Goal: Find specific page/section: Find specific page/section

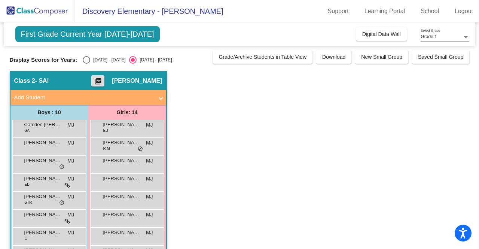
scroll to position [22, 0]
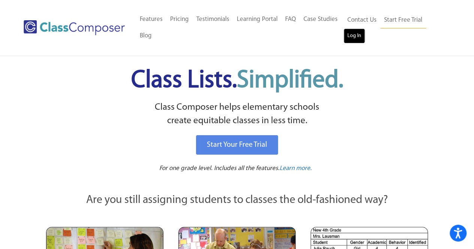
click at [355, 36] on link "Log In" at bounding box center [353, 35] width 21 height 15
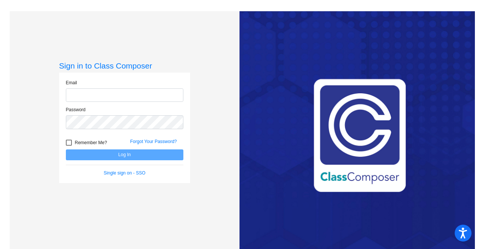
type input "mackenzie.jones@smusd.org"
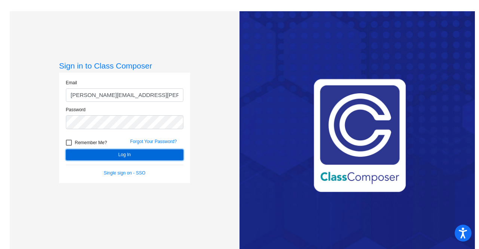
click at [129, 153] on button "Log In" at bounding box center [125, 154] width 118 height 11
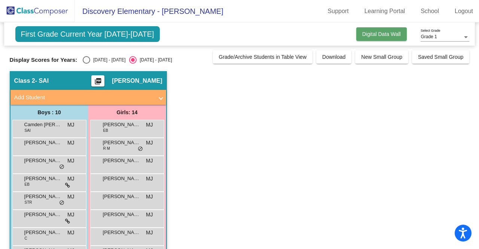
click at [385, 34] on span "Digital Data Wall" at bounding box center [382, 34] width 39 height 6
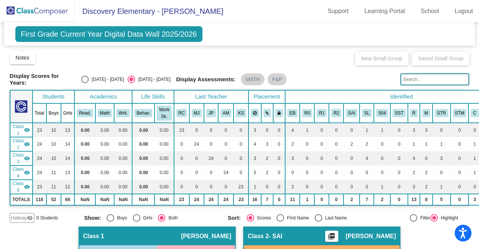
click at [89, 77] on div "Select an option" at bounding box center [84, 79] width 7 height 7
click at [85, 83] on input "2024 - 2025" at bounding box center [85, 83] width 0 height 0
radio input "true"
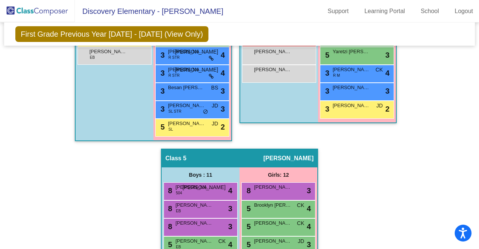
scroll to position [599, 0]
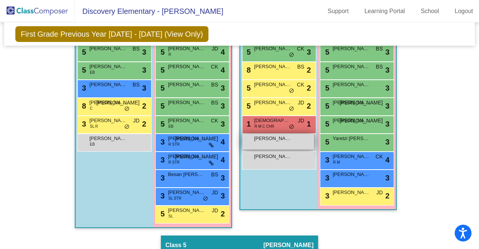
click at [274, 137] on span "Leonardo R. Baker" at bounding box center [272, 138] width 37 height 7
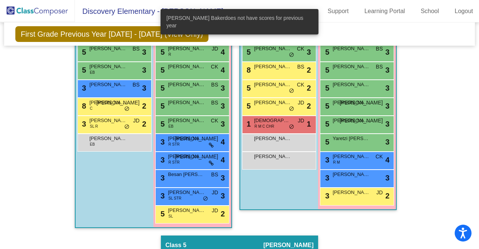
click at [432, 132] on div "Hallway - Hallway Class picture_as_pdf Add Student First Name Last Name Student…" at bounding box center [240, 61] width 460 height 871
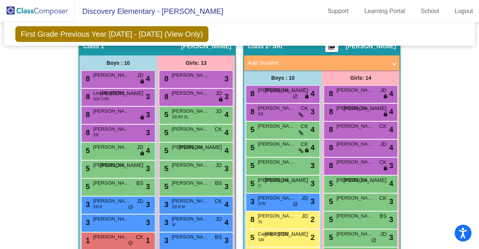
scroll to position [175, 0]
